Goal: Task Accomplishment & Management: Manage account settings

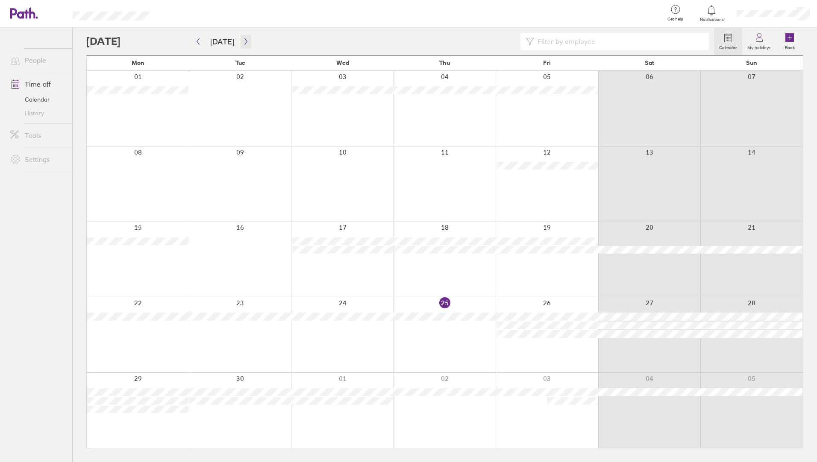
click at [242, 45] on button "button" at bounding box center [245, 42] width 11 height 14
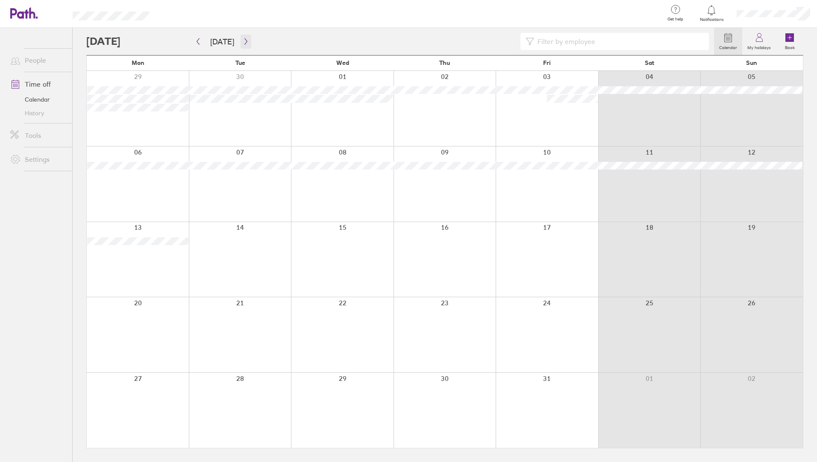
click at [243, 41] on icon "button" at bounding box center [246, 41] width 6 height 7
click at [243, 44] on icon "button" at bounding box center [246, 41] width 6 height 7
click at [193, 43] on button "button" at bounding box center [198, 42] width 11 height 14
